Goal: Navigation & Orientation: Understand site structure

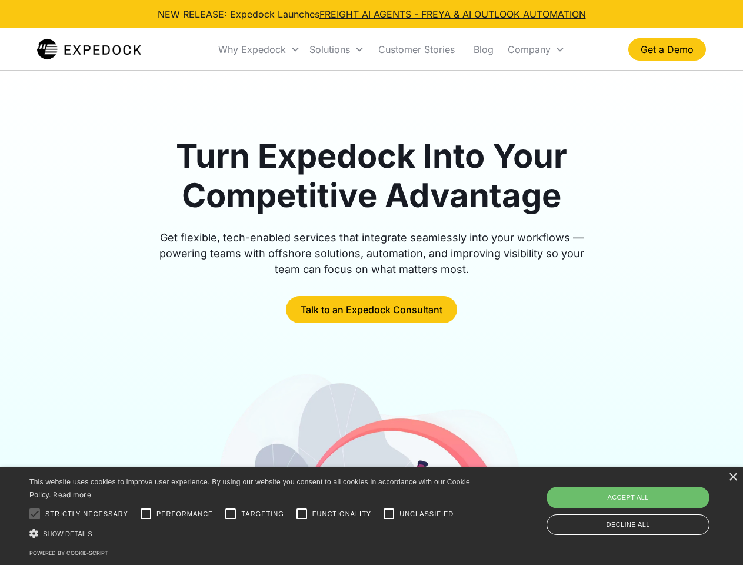
click at [259, 49] on div "Why Expedock" at bounding box center [252, 50] width 68 height 12
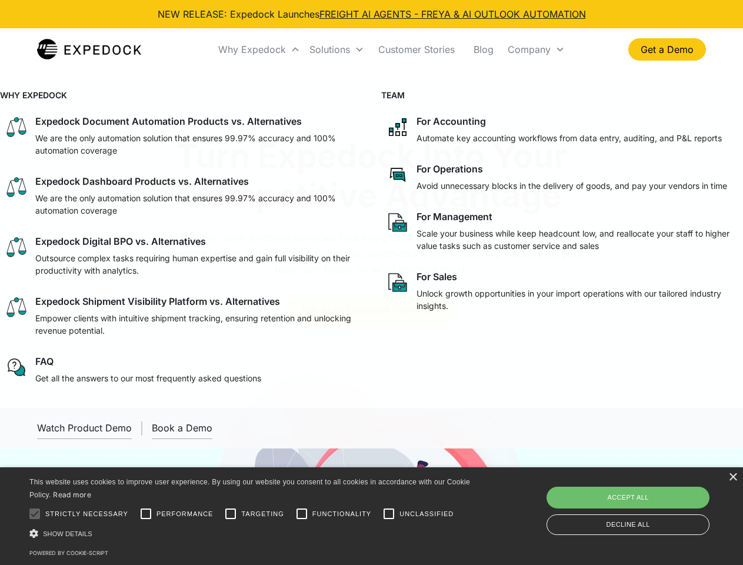
click at [337, 49] on div "Solutions" at bounding box center [330, 50] width 41 height 12
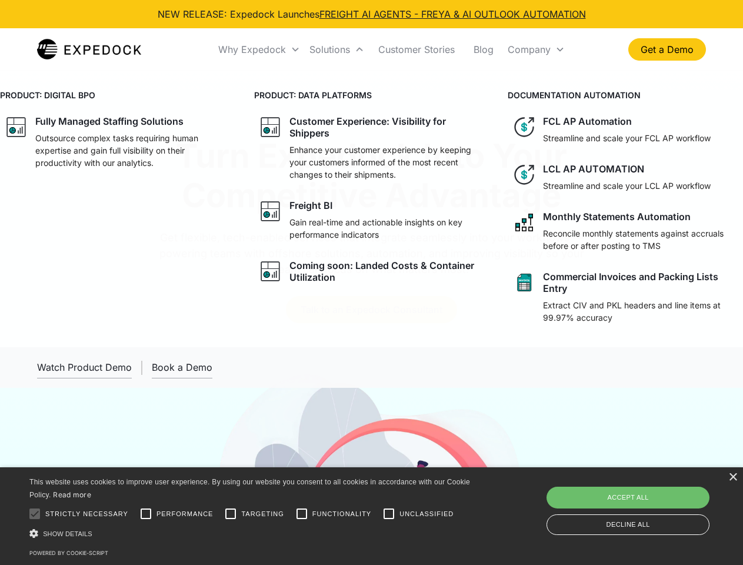
click at [536, 49] on div "Company" at bounding box center [529, 50] width 43 height 12
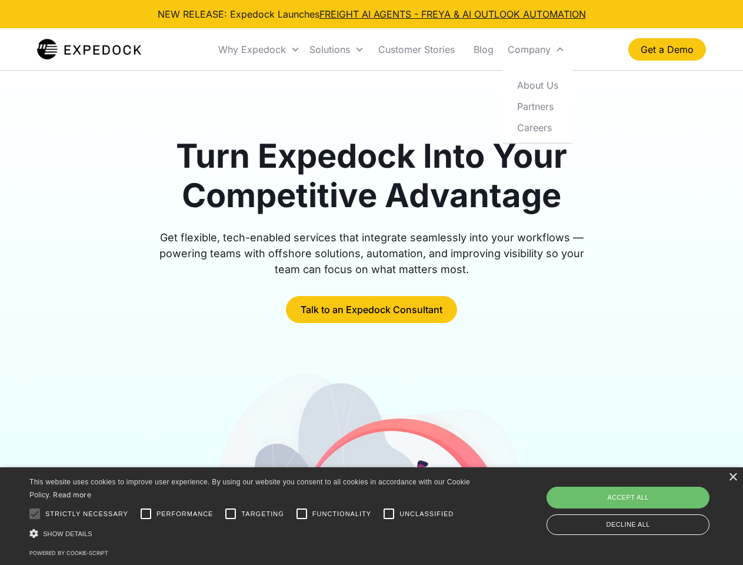
click at [35, 514] on div at bounding box center [35, 514] width 24 height 24
click at [146, 514] on input "Performance" at bounding box center [146, 514] width 24 height 24
checkbox input "true"
click at [231, 514] on input "Targeting" at bounding box center [231, 514] width 24 height 24
checkbox input "true"
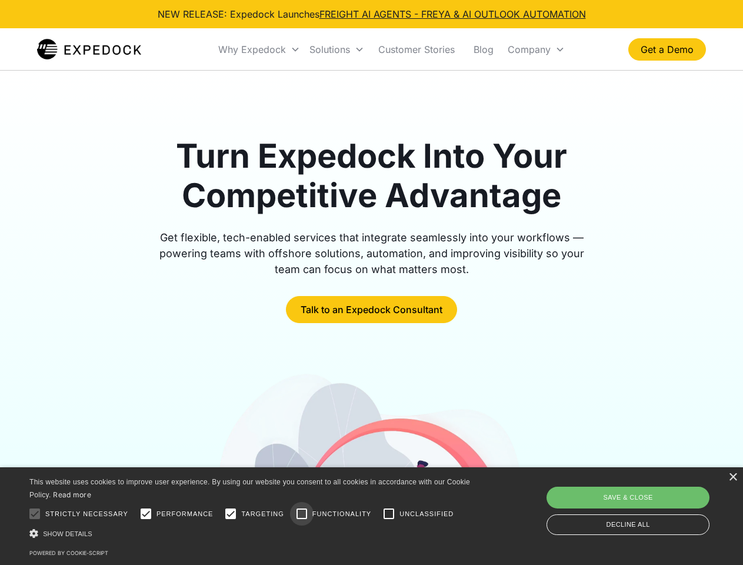
click at [302, 514] on input "Functionality" at bounding box center [302, 514] width 24 height 24
checkbox input "true"
click at [389, 514] on input "Unclassified" at bounding box center [389, 514] width 24 height 24
checkbox input "true"
click at [252, 533] on div "Show details Hide details" at bounding box center [251, 533] width 445 height 12
